Goal: Transaction & Acquisition: Purchase product/service

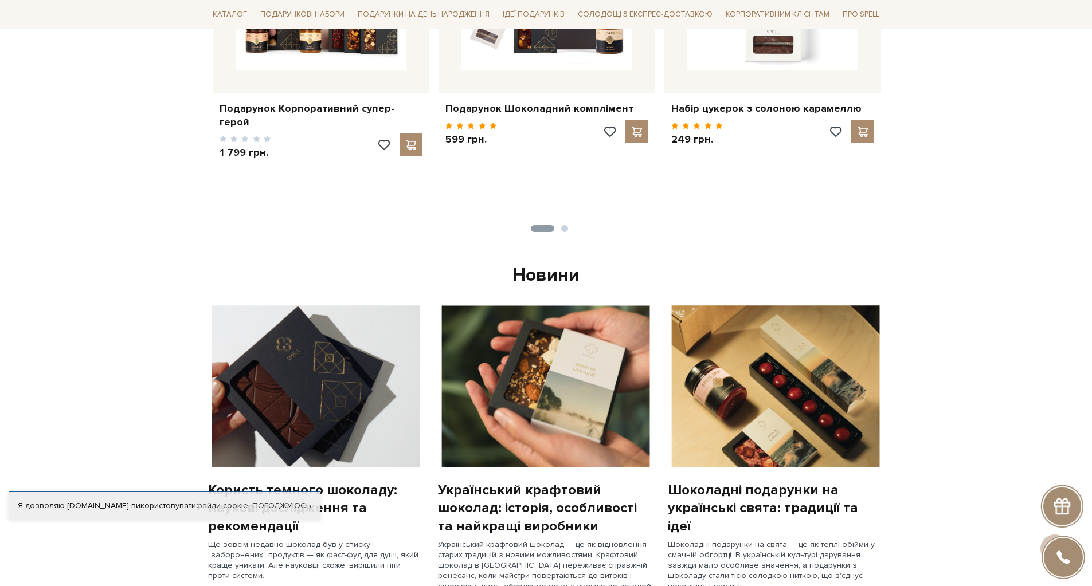
scroll to position [860, 0]
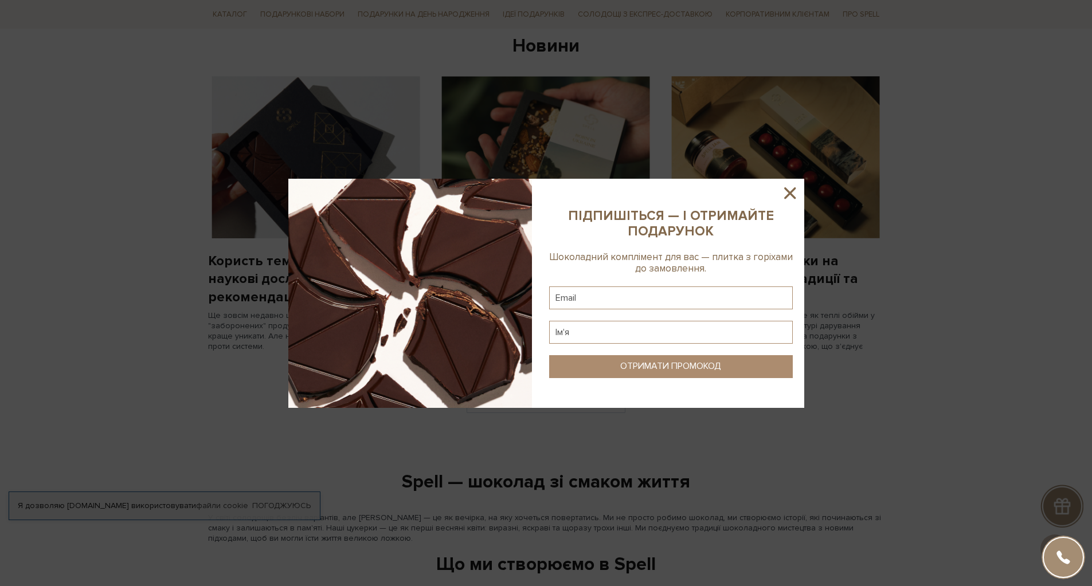
click at [794, 194] on icon at bounding box center [789, 192] width 19 height 19
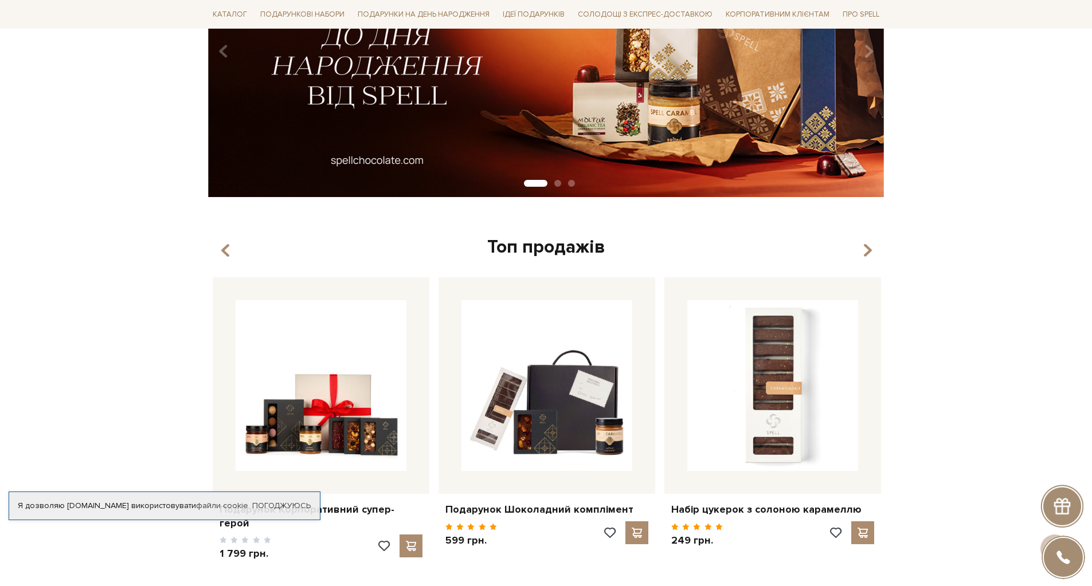
scroll to position [0, 0]
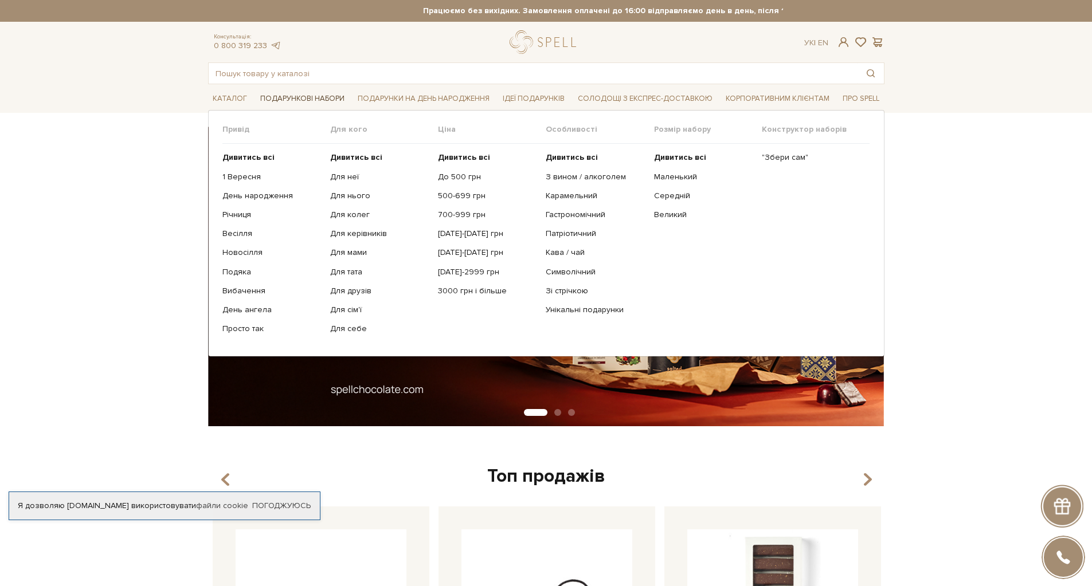
click at [288, 95] on span "Подарункові набори" at bounding box center [302, 99] width 93 height 18
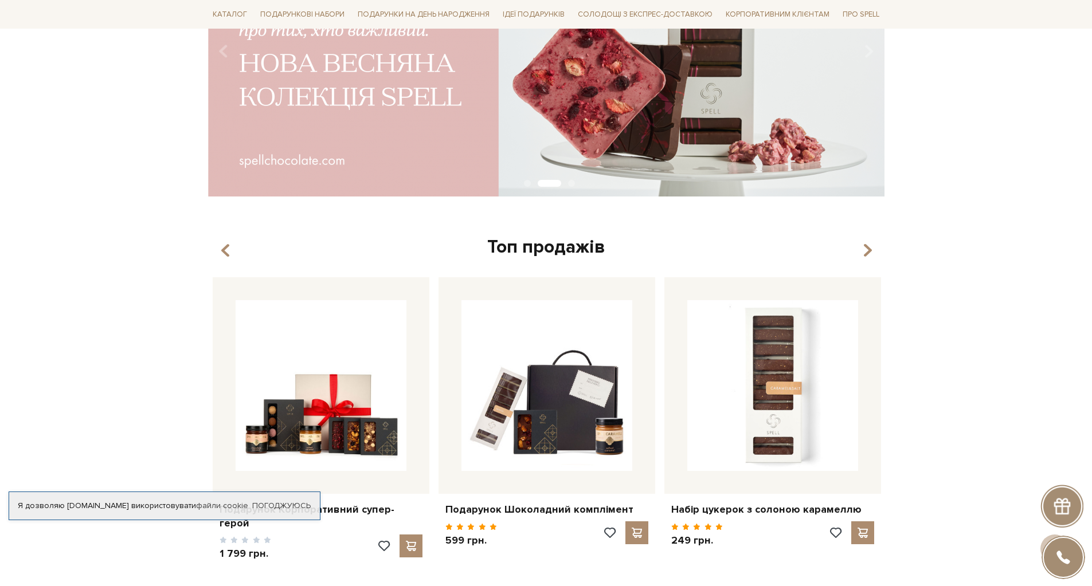
scroll to position [516, 0]
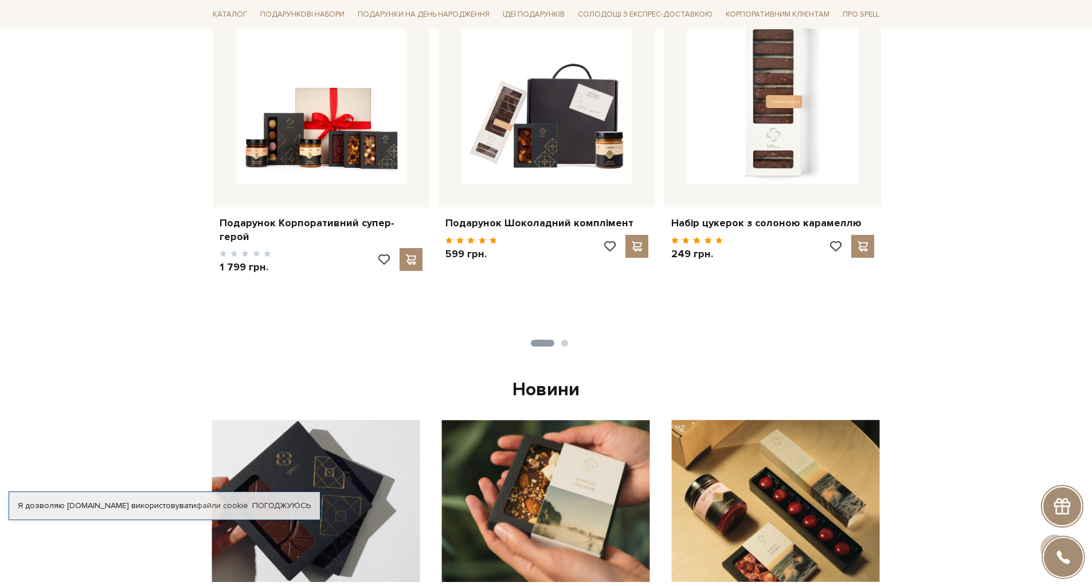
click at [564, 327] on div "Набір цукерок з солоною карамеллю 249 грн." at bounding box center [998, 161] width 2935 height 341
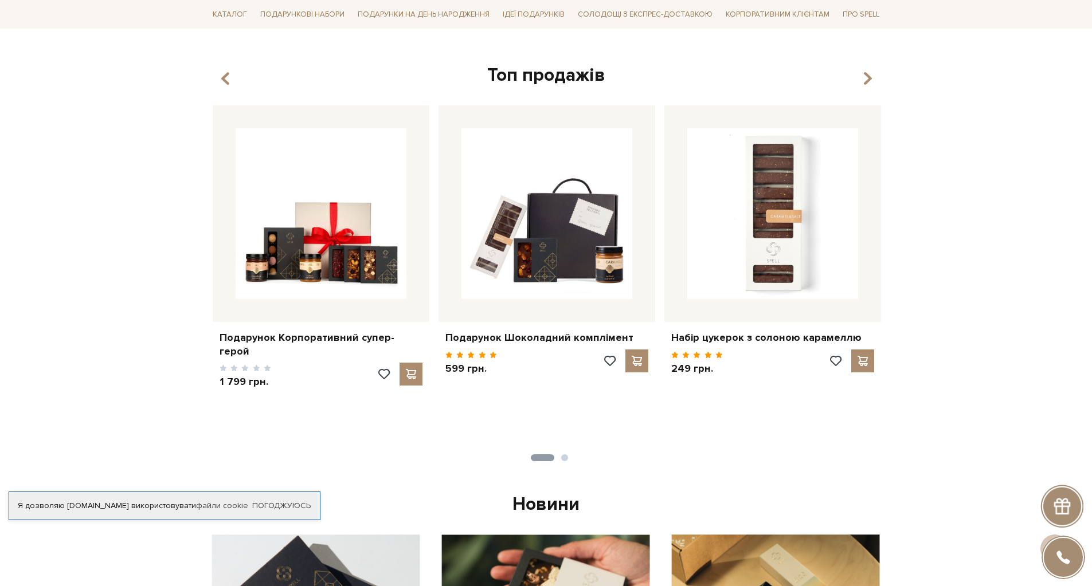
scroll to position [229, 0]
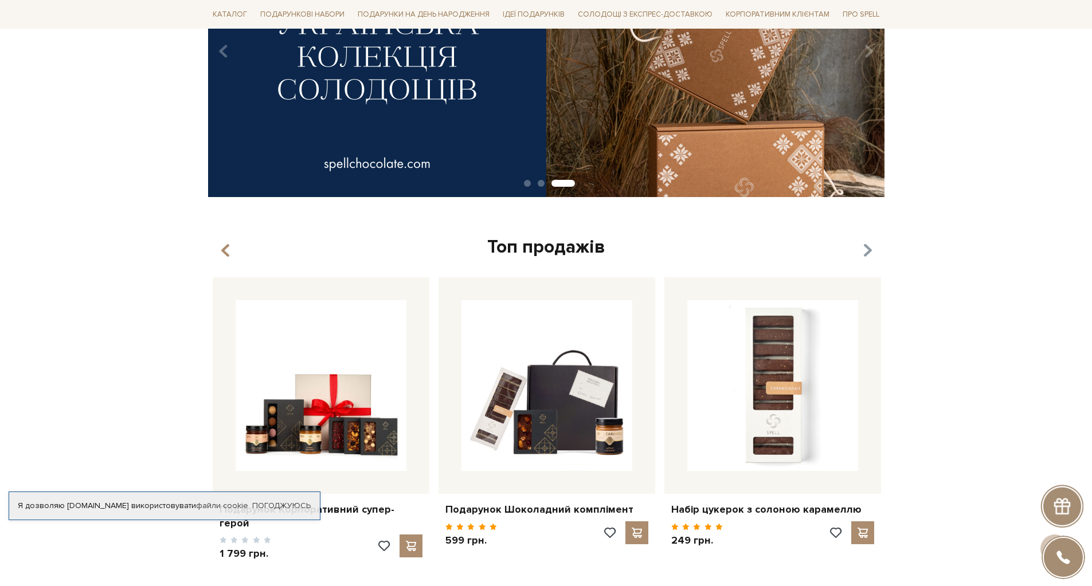
click at [868, 250] on icon "button" at bounding box center [867, 250] width 10 height 19
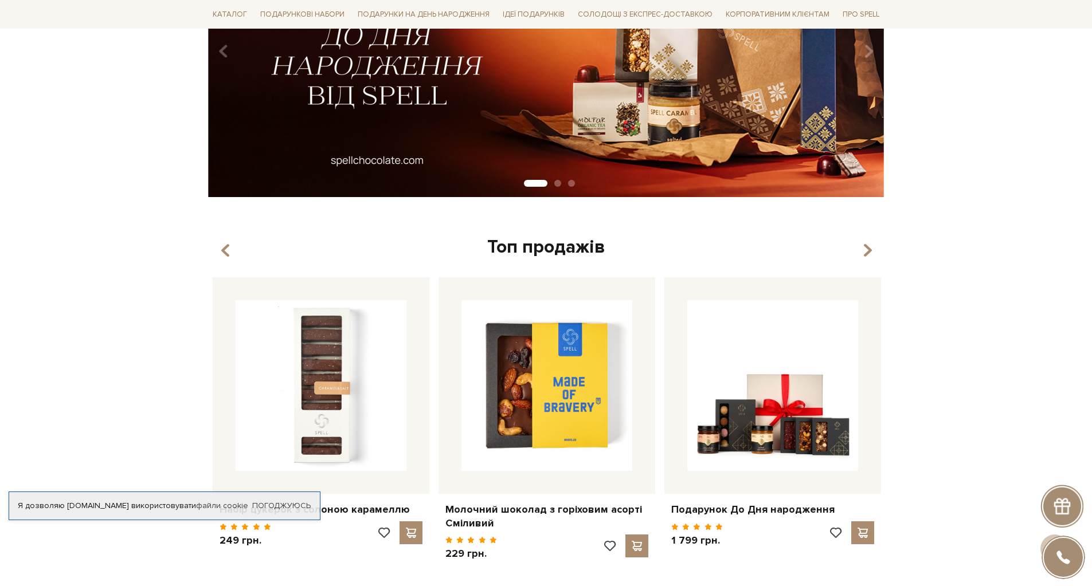
click at [230, 247] on button "button" at bounding box center [226, 250] width 11 height 19
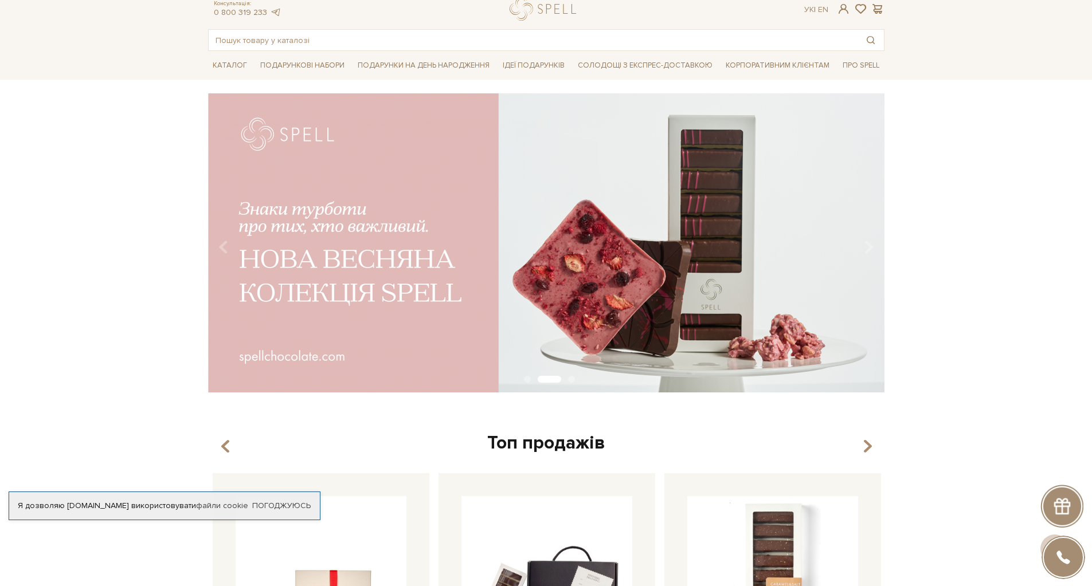
scroll to position [0, 0]
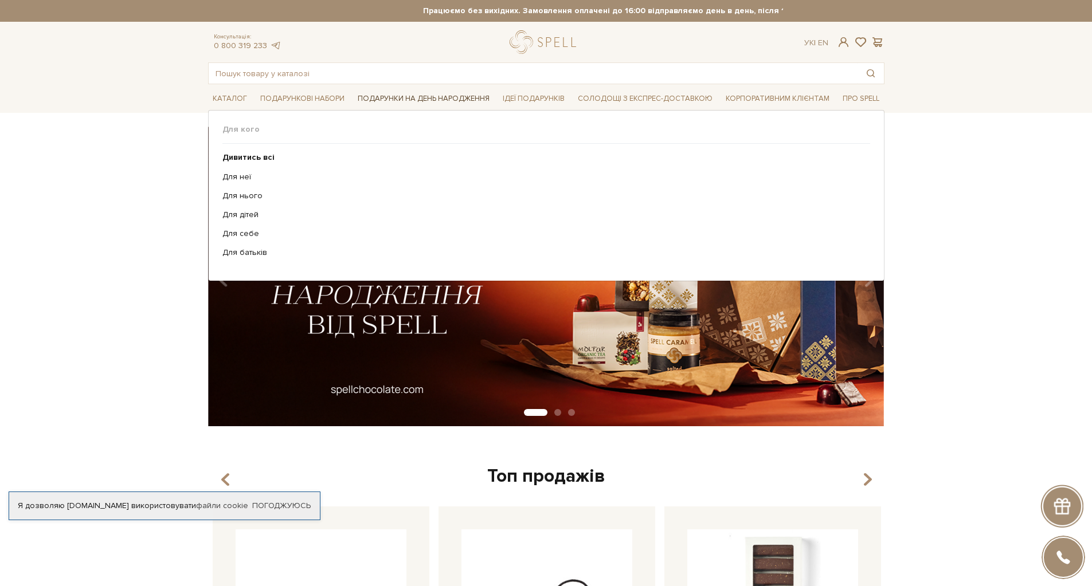
click at [410, 95] on span "Подарунки на День народження" at bounding box center [423, 99] width 141 height 18
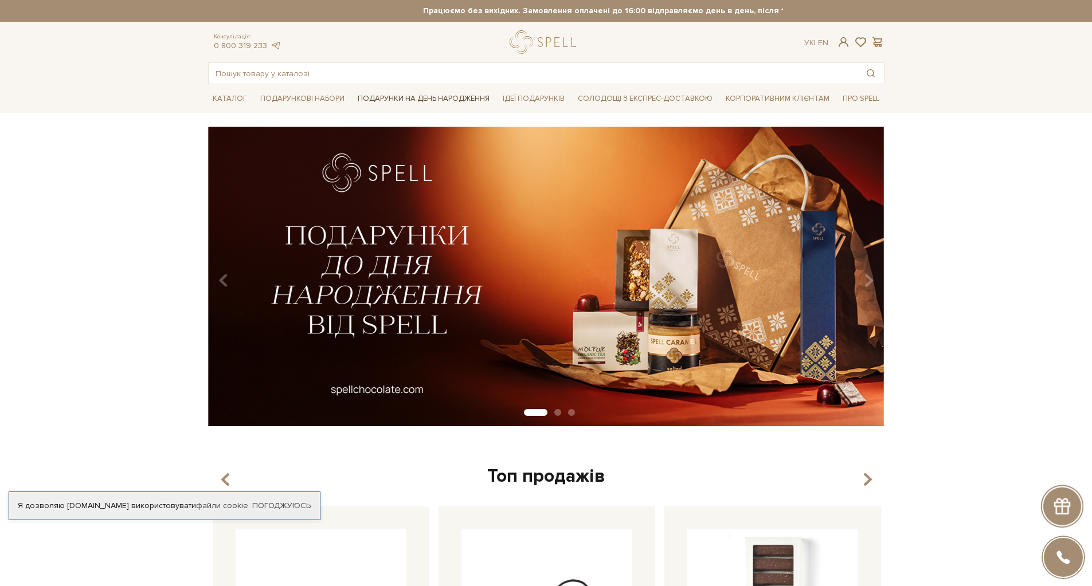
click at [411, 95] on span "Подарунки на День народження" at bounding box center [423, 99] width 141 height 18
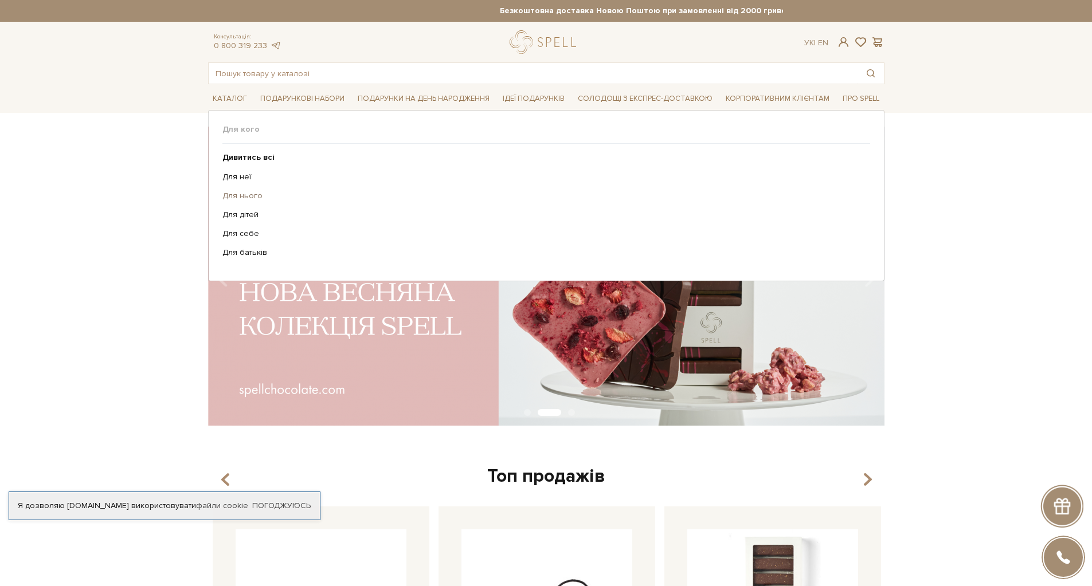
click at [249, 198] on link "Для нього" at bounding box center [541, 196] width 639 height 10
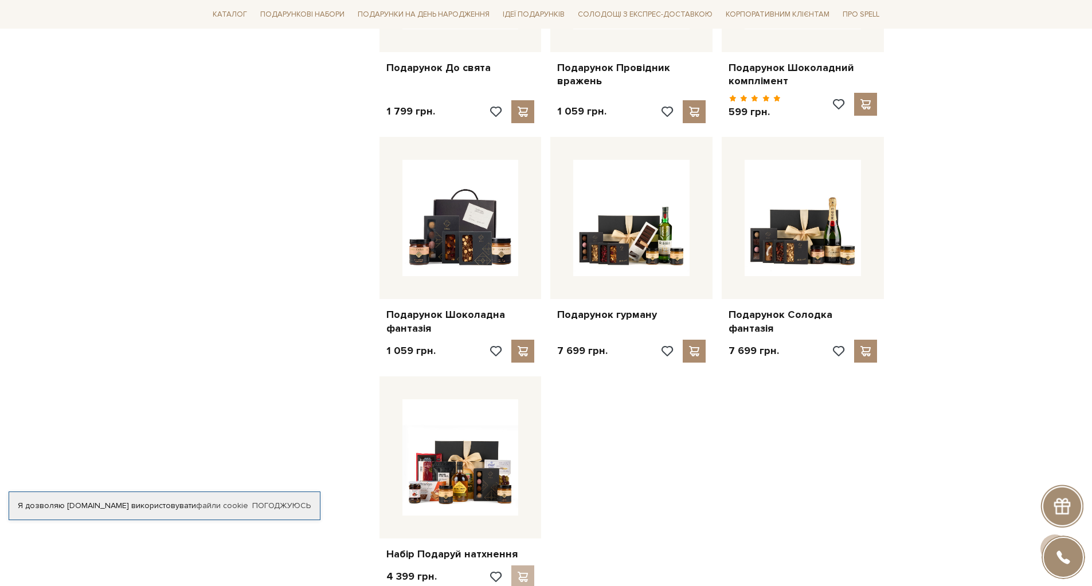
scroll to position [1318, 0]
